Goal: Task Accomplishment & Management: Use online tool/utility

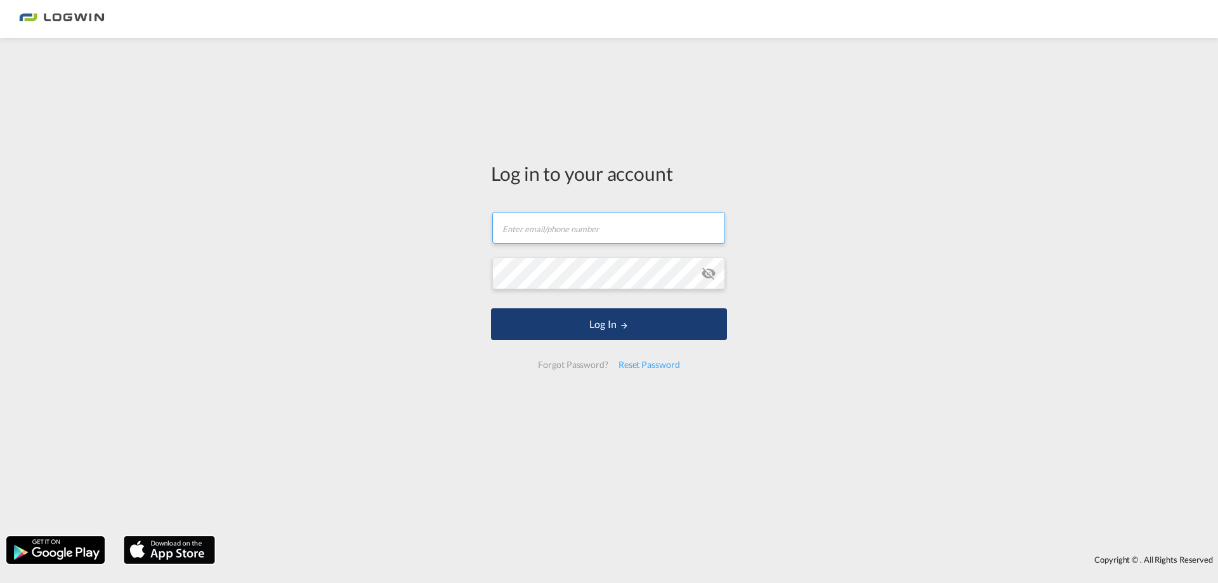
type input "[PERSON_NAME][EMAIL_ADDRESS][PERSON_NAME][DOMAIN_NAME]"
click at [701, 318] on button "Log In" at bounding box center [609, 324] width 236 height 32
